Goal: Find contact information: Find contact information

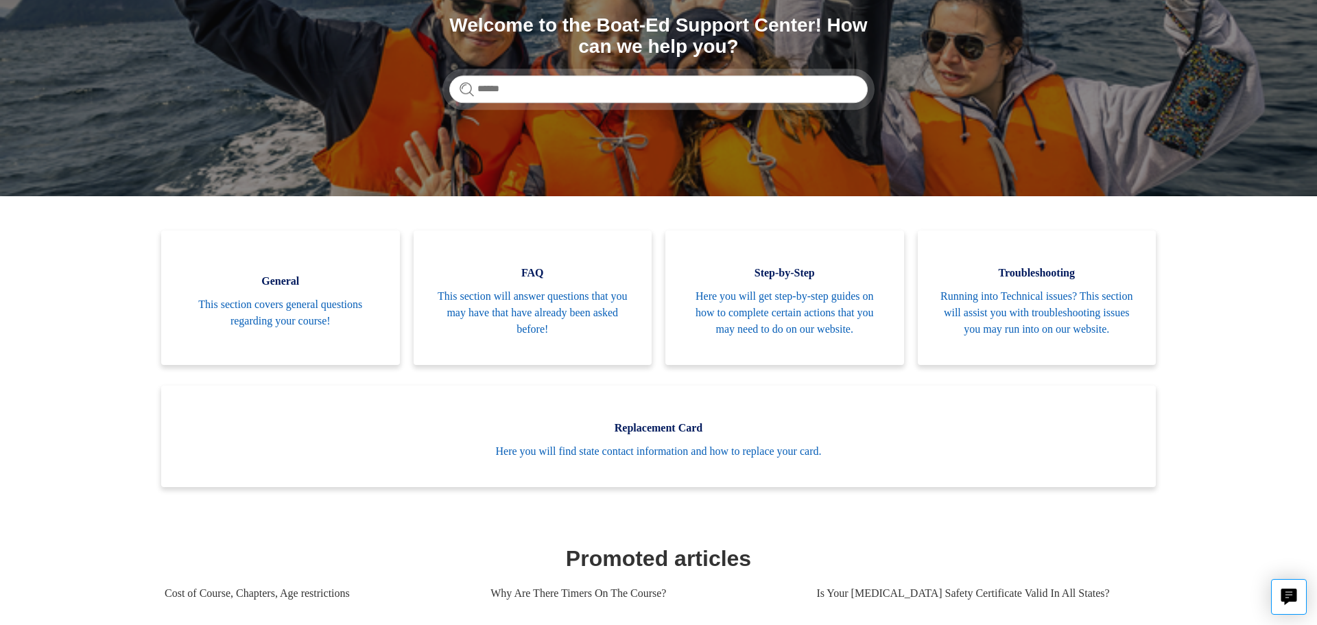
scroll to position [154, 0]
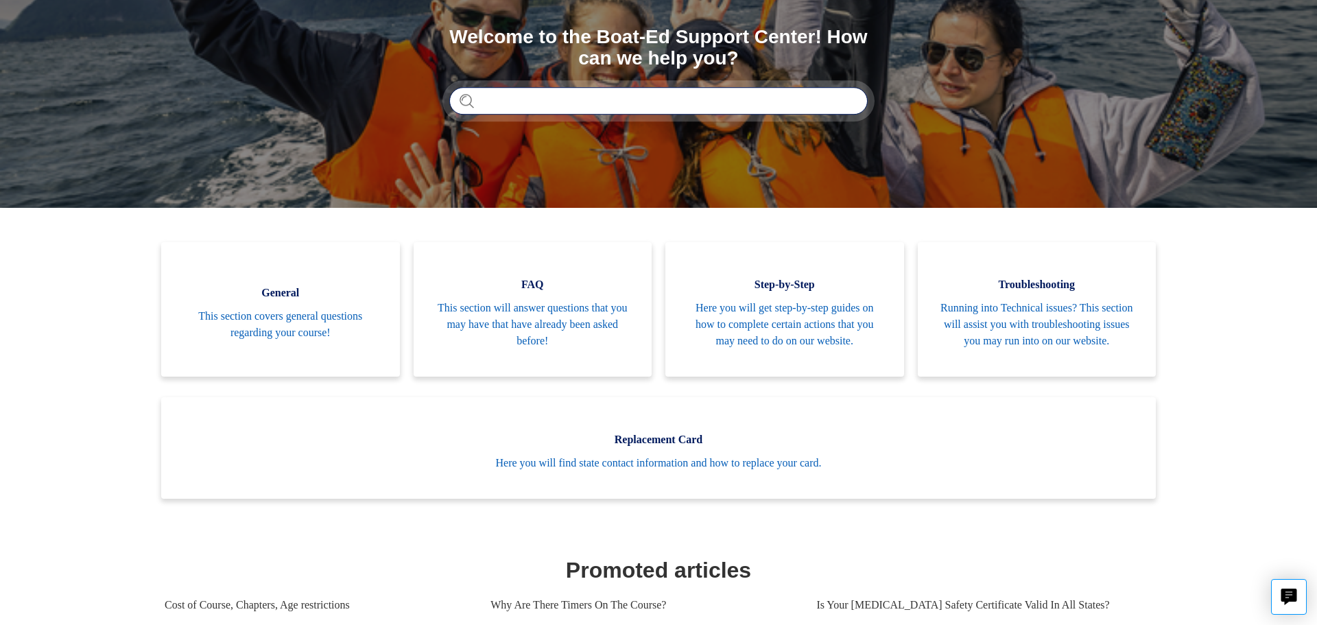
click at [698, 94] on input "Search" at bounding box center [658, 100] width 419 height 27
type input "**********"
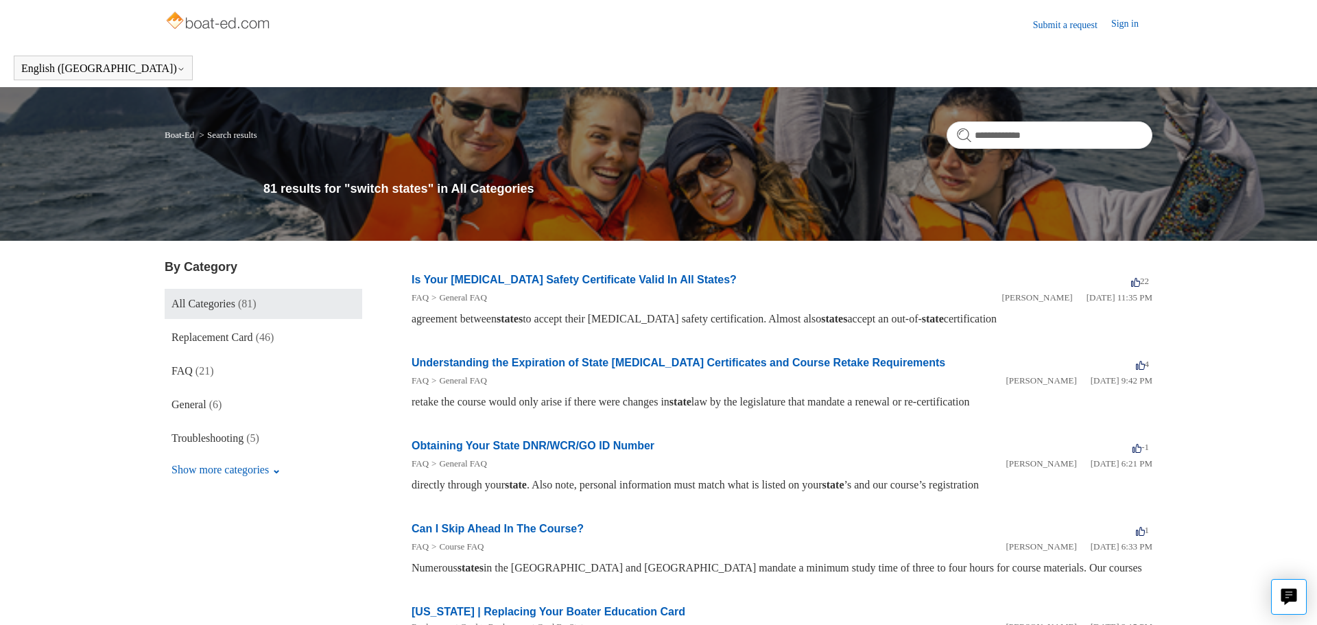
click at [751, 368] on link "Understanding the Expiration of State [MEDICAL_DATA] Certificates and Course Re…" at bounding box center [679, 363] width 534 height 12
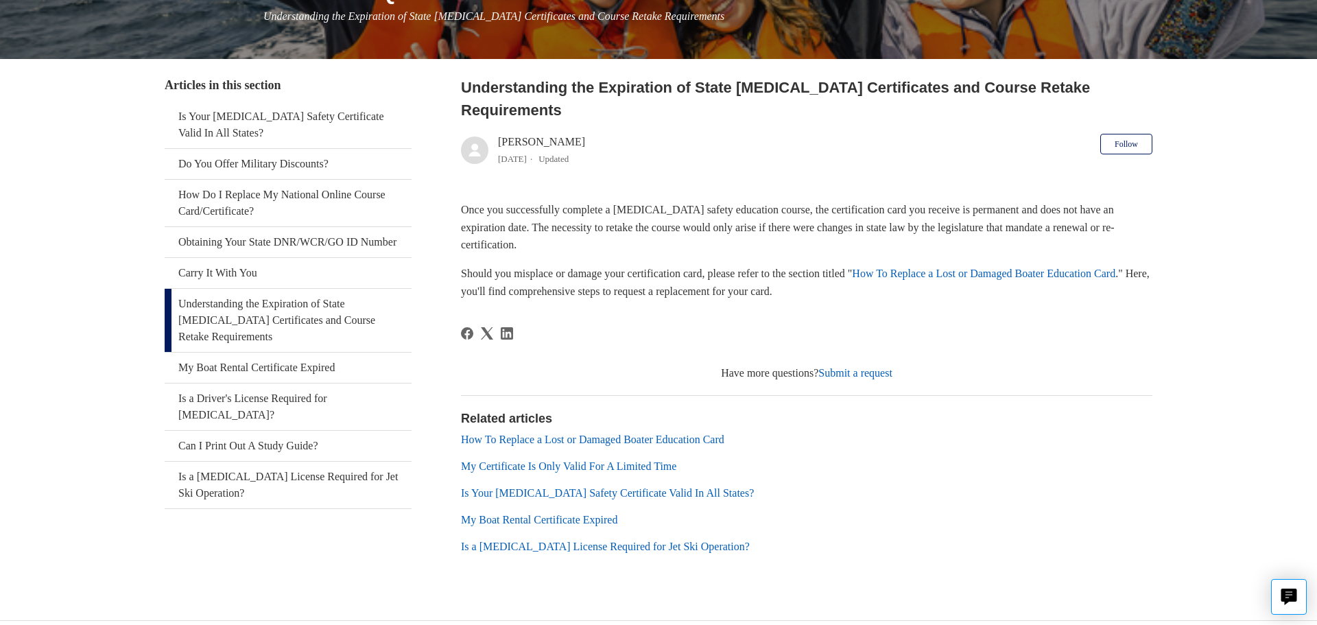
scroll to position [208, 0]
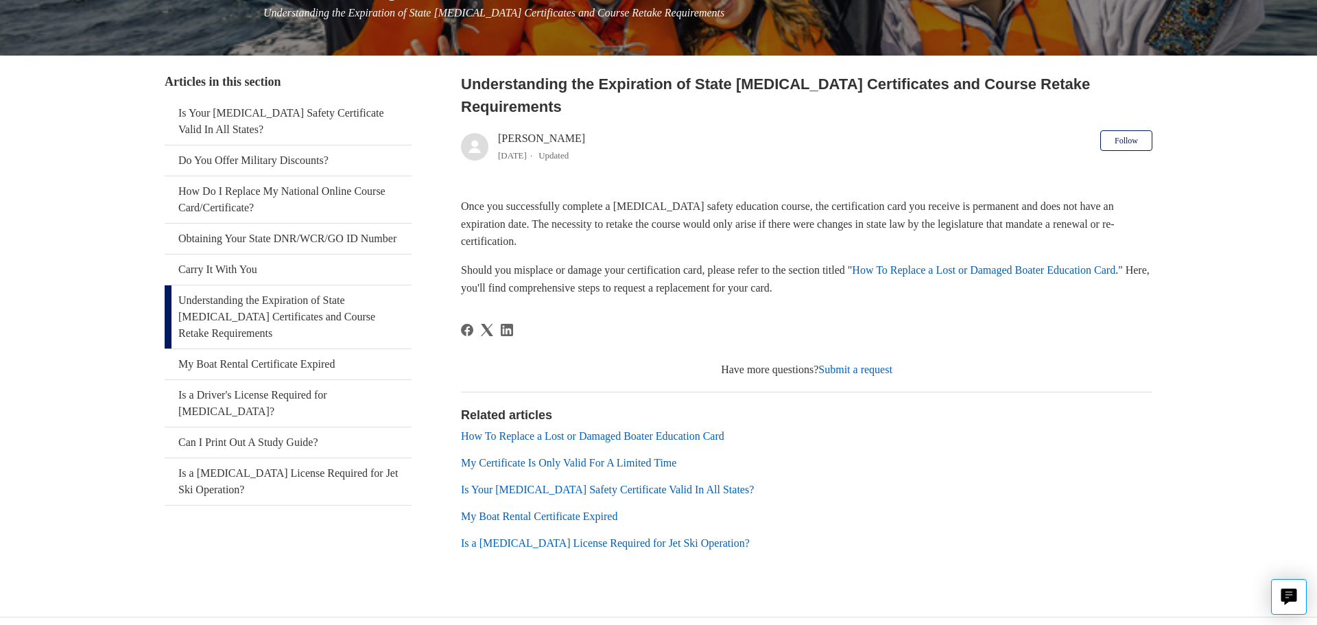
click at [576, 537] on link "Is a Boating License Required for Jet Ski Operation?" at bounding box center [605, 543] width 289 height 12
click at [556, 457] on link "My Certificate Is Only Valid For A Limited Time" at bounding box center [568, 463] width 215 height 12
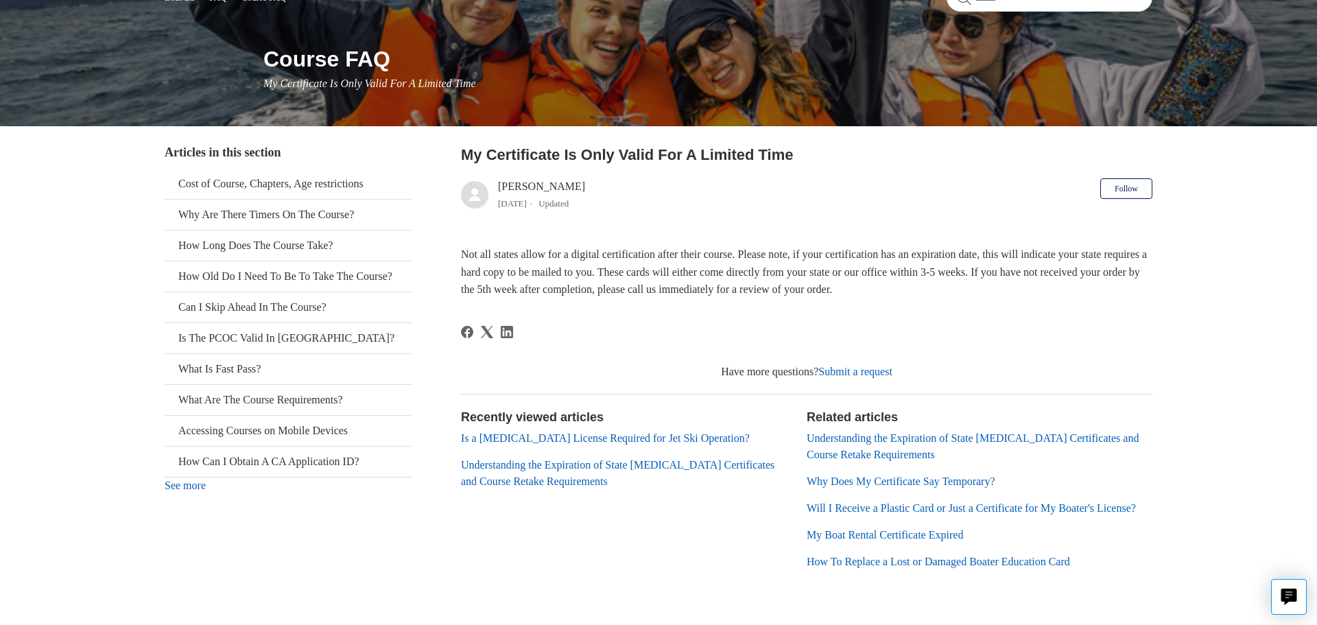
scroll to position [165, 0]
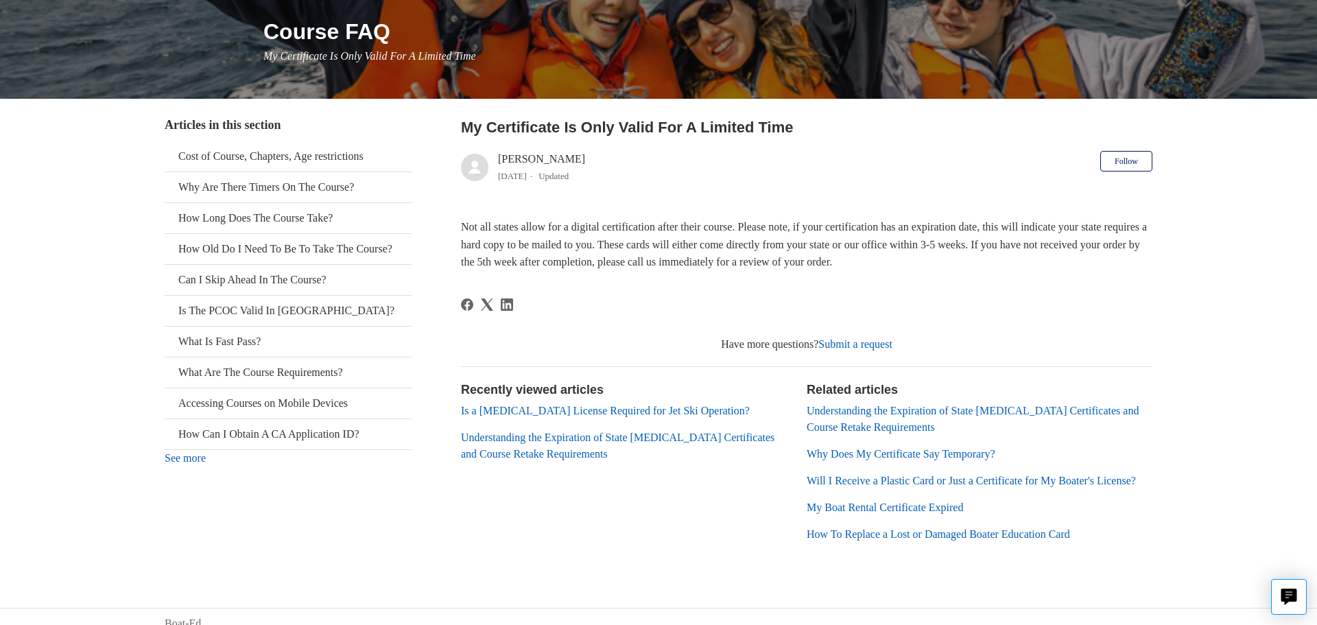
click at [858, 451] on link "Why Does My Certificate Say Temporary?" at bounding box center [901, 454] width 189 height 12
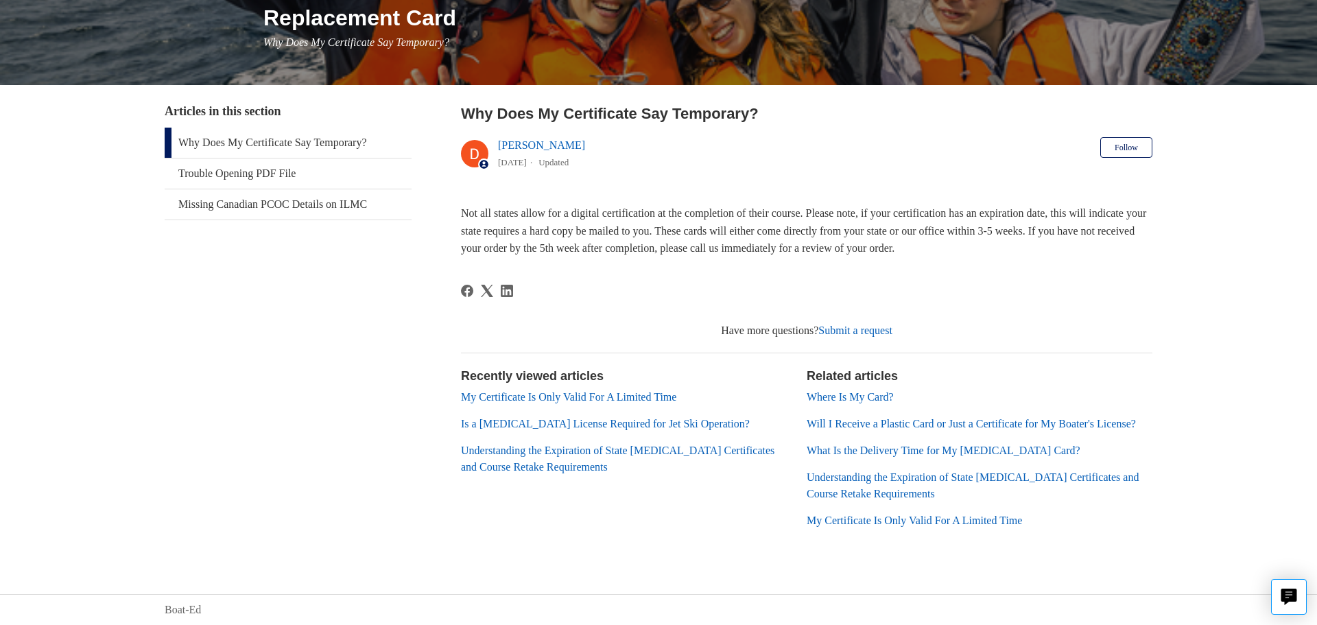
scroll to position [195, 0]
click at [831, 521] on link "My Certificate Is Only Valid For A Limited Time" at bounding box center [914, 521] width 215 height 12
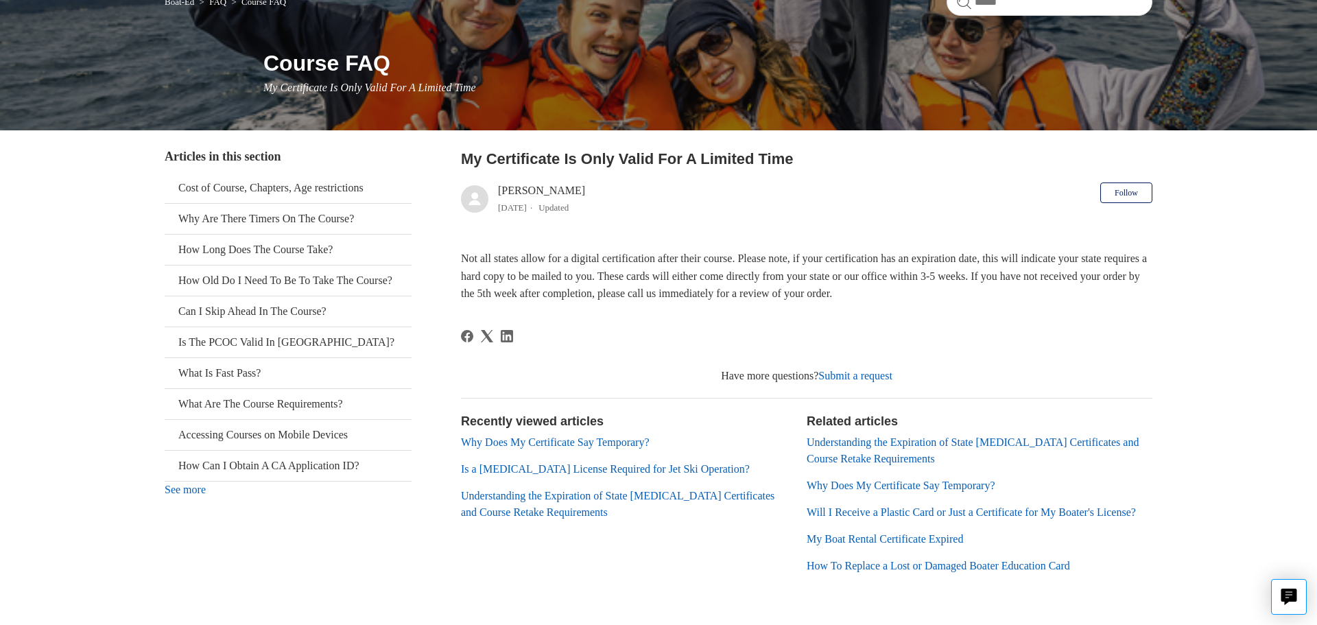
scroll to position [130, 0]
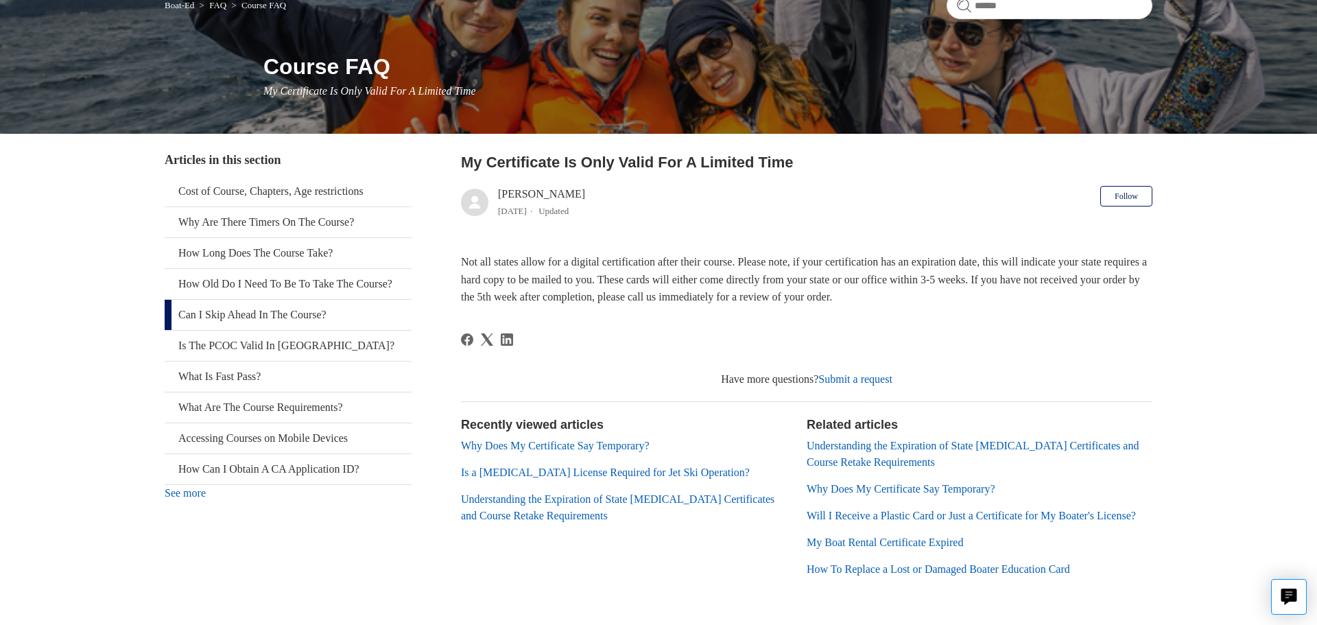
click at [299, 328] on link "Can I Skip Ahead In The Course?" at bounding box center [288, 315] width 247 height 30
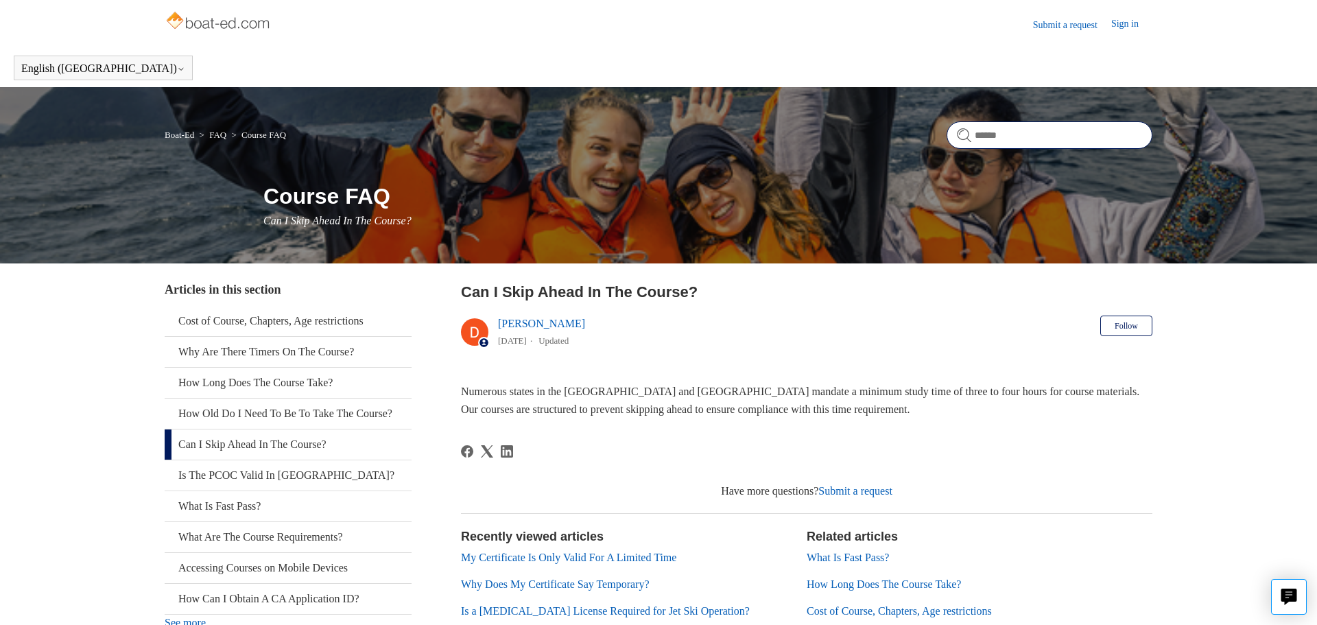
click at [1006, 137] on input "Search" at bounding box center [1050, 134] width 206 height 27
type input "*******"
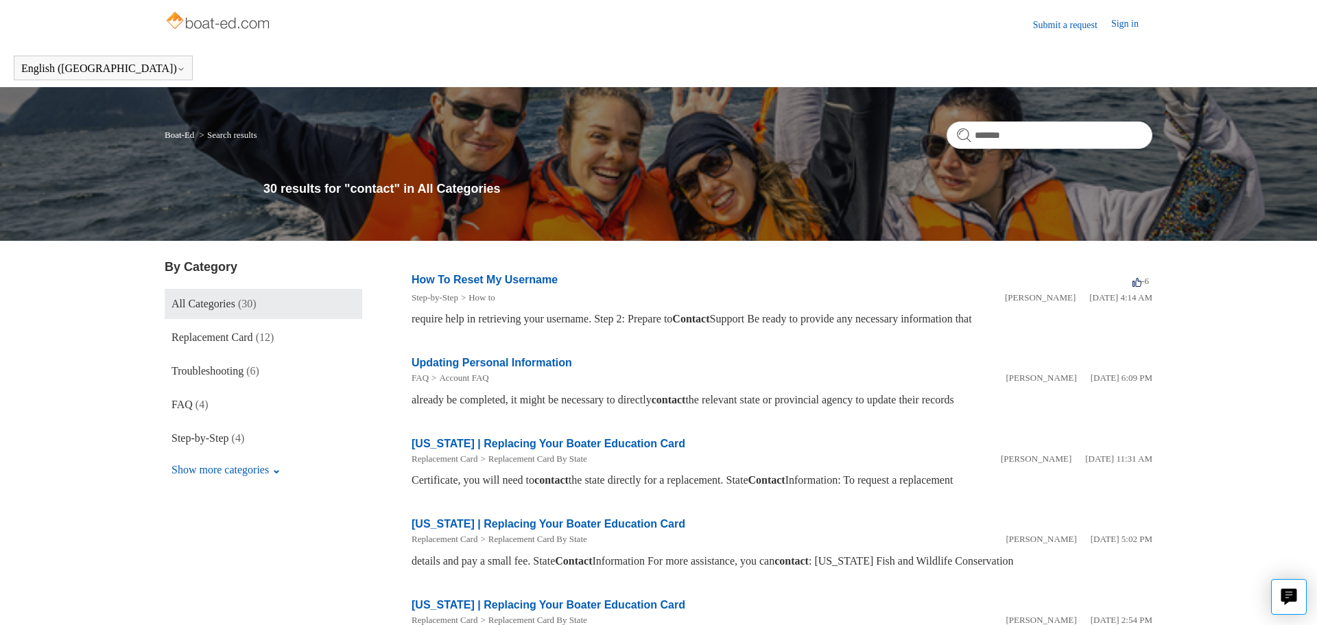
click at [506, 279] on link "How To Reset My Username" at bounding box center [485, 280] width 146 height 12
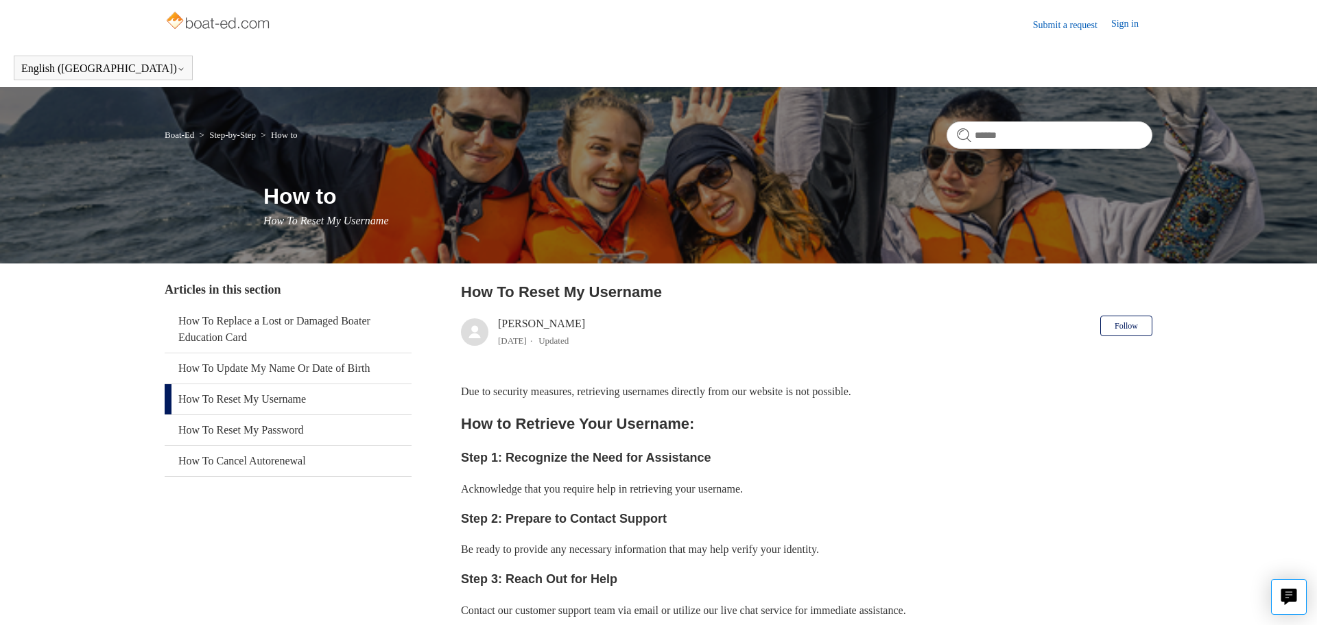
click at [1059, 28] on link "Submit a request" at bounding box center [1072, 25] width 78 height 14
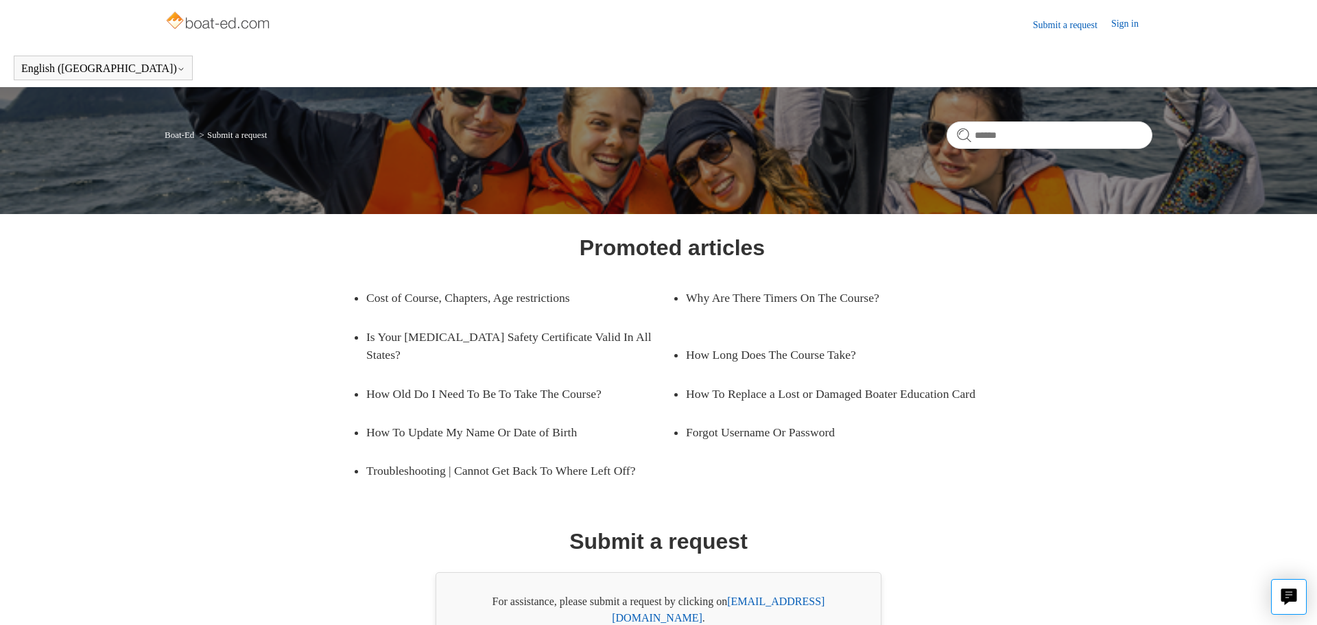
scroll to position [78, 0]
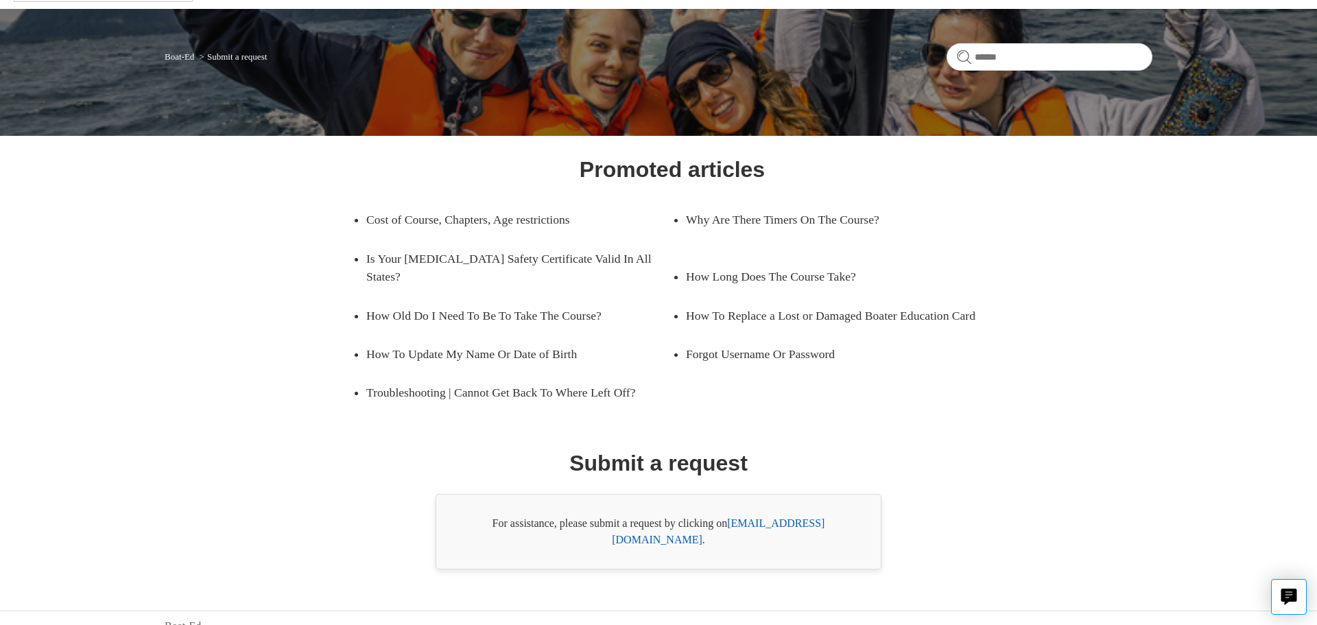
click at [755, 525] on link "[EMAIL_ADDRESS][DOMAIN_NAME]" at bounding box center [718, 531] width 213 height 28
